Goal: Navigation & Orientation: Find specific page/section

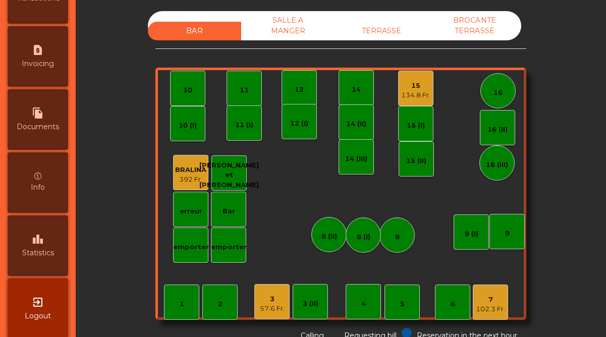
scroll to position [520, 0]
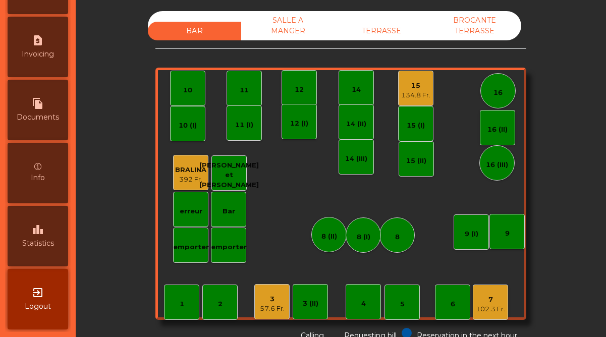
click at [39, 247] on span "Statistics" at bounding box center [38, 243] width 32 height 11
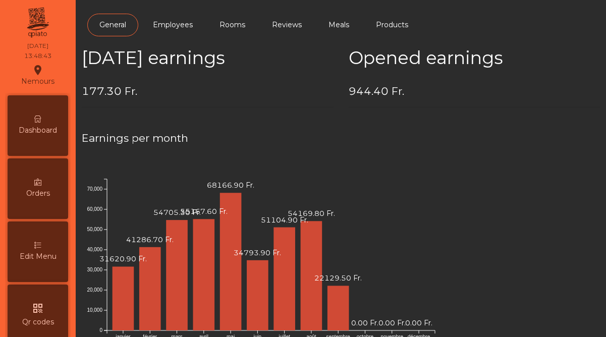
click at [56, 118] on div "Dashboard" at bounding box center [38, 125] width 61 height 61
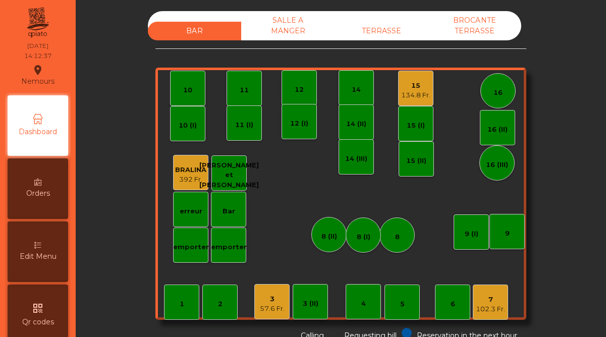
scroll to position [520, 0]
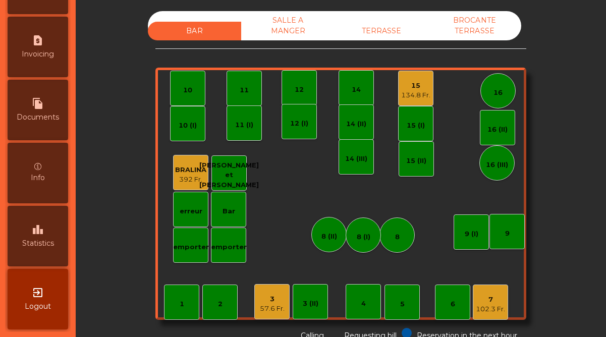
click at [47, 244] on span "Statistics" at bounding box center [38, 243] width 32 height 11
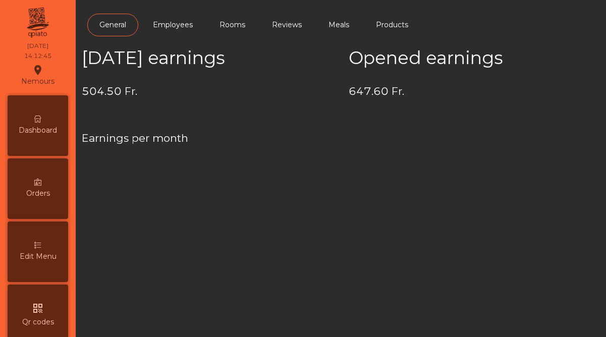
click at [40, 131] on span "Dashboard" at bounding box center [38, 130] width 38 height 11
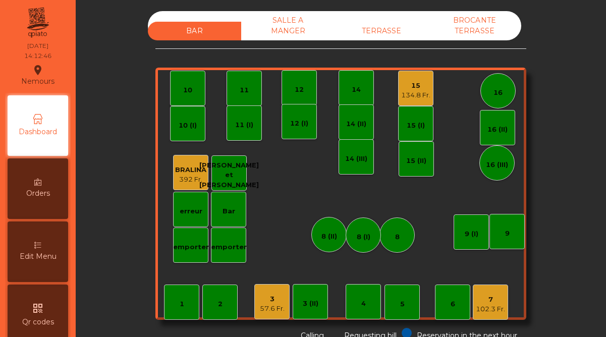
scroll to position [520, 0]
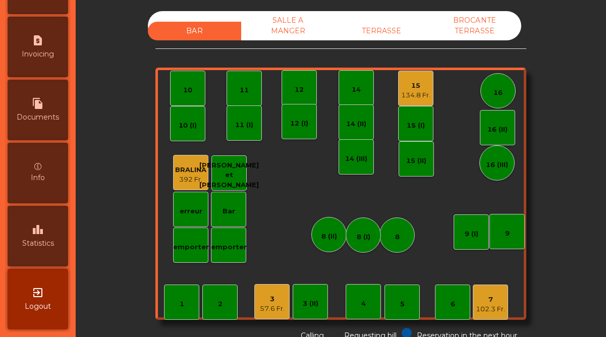
click at [50, 247] on span "Statistics" at bounding box center [38, 243] width 32 height 11
